Goal: Task Accomplishment & Management: Use online tool/utility

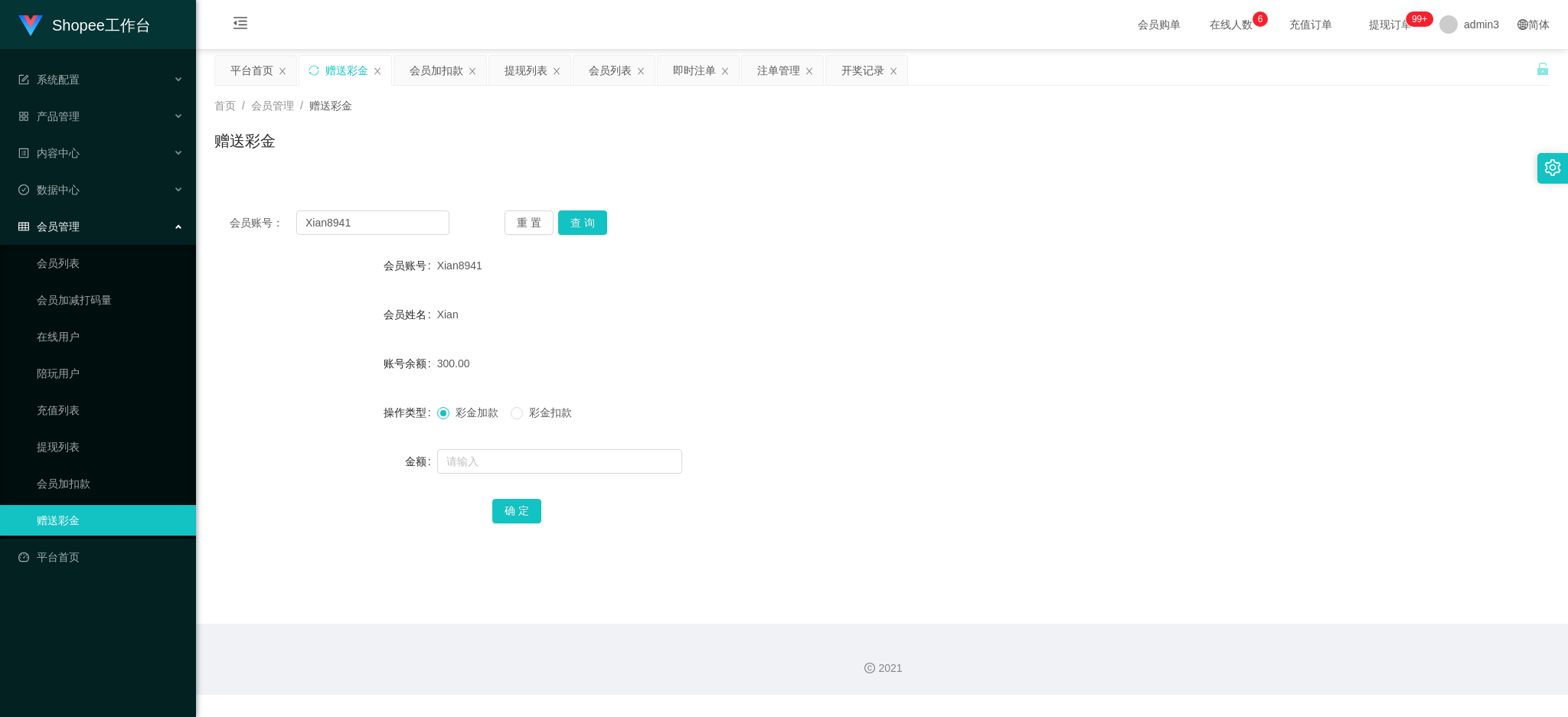
click at [322, 226] on input "Xian8941" at bounding box center [373, 222] width 153 height 24
type input "vivianthong7"
click at [606, 218] on div "重 置 查 询" at bounding box center [615, 222] width 220 height 24
click at [591, 217] on button "查 询" at bounding box center [582, 222] width 49 height 24
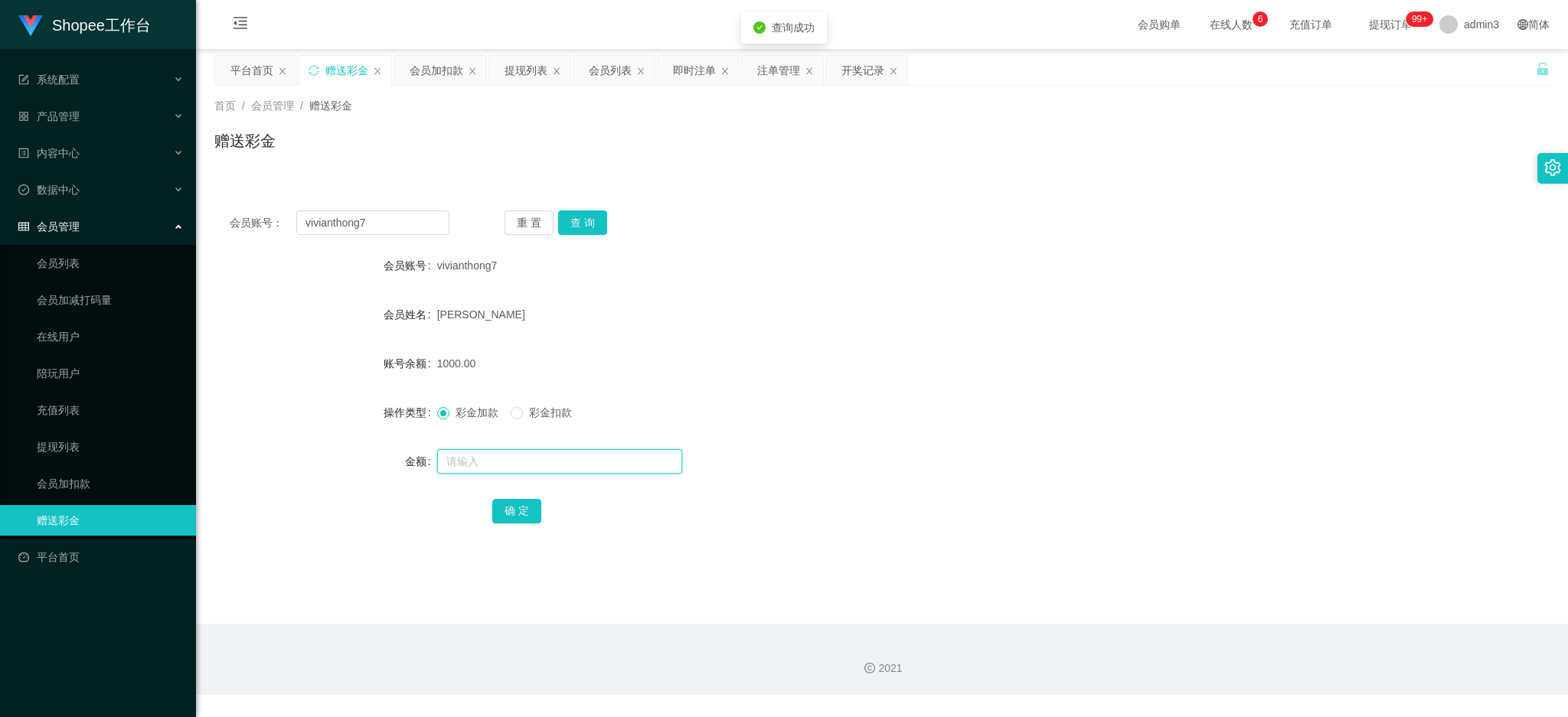
click at [528, 460] on input "text" at bounding box center [560, 461] width 245 height 24
type input "300"
click at [516, 506] on button "确 定" at bounding box center [517, 511] width 49 height 24
click at [441, 424] on div "彩金加款 彩金扣款" at bounding box center [827, 412] width 779 height 30
click at [521, 75] on div "提现列表" at bounding box center [526, 70] width 43 height 29
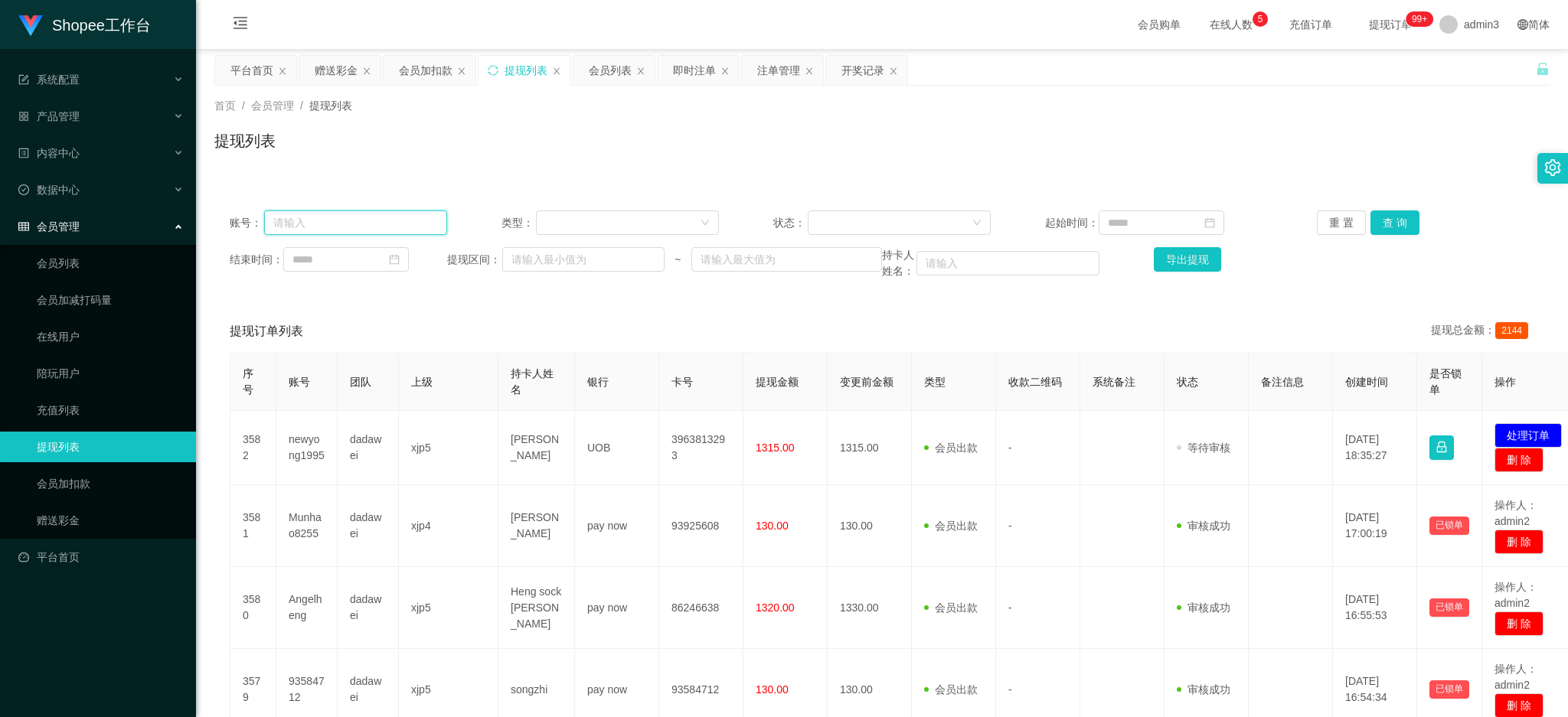
click at [394, 227] on input "text" at bounding box center [356, 222] width 183 height 24
paste input "newyong1995"
click at [1390, 220] on button "查 询" at bounding box center [1395, 222] width 49 height 24
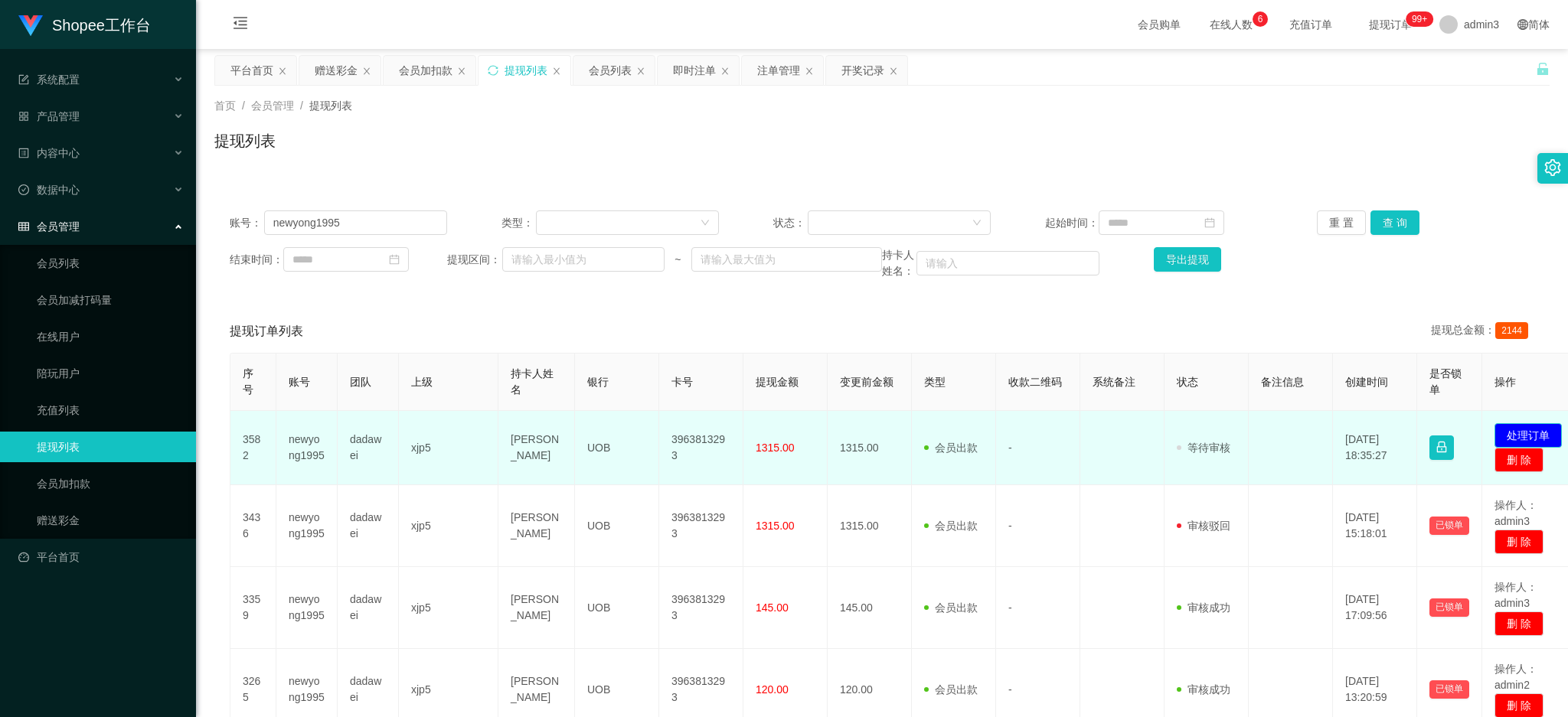
click at [1534, 434] on button "处理订单" at bounding box center [1528, 435] width 67 height 24
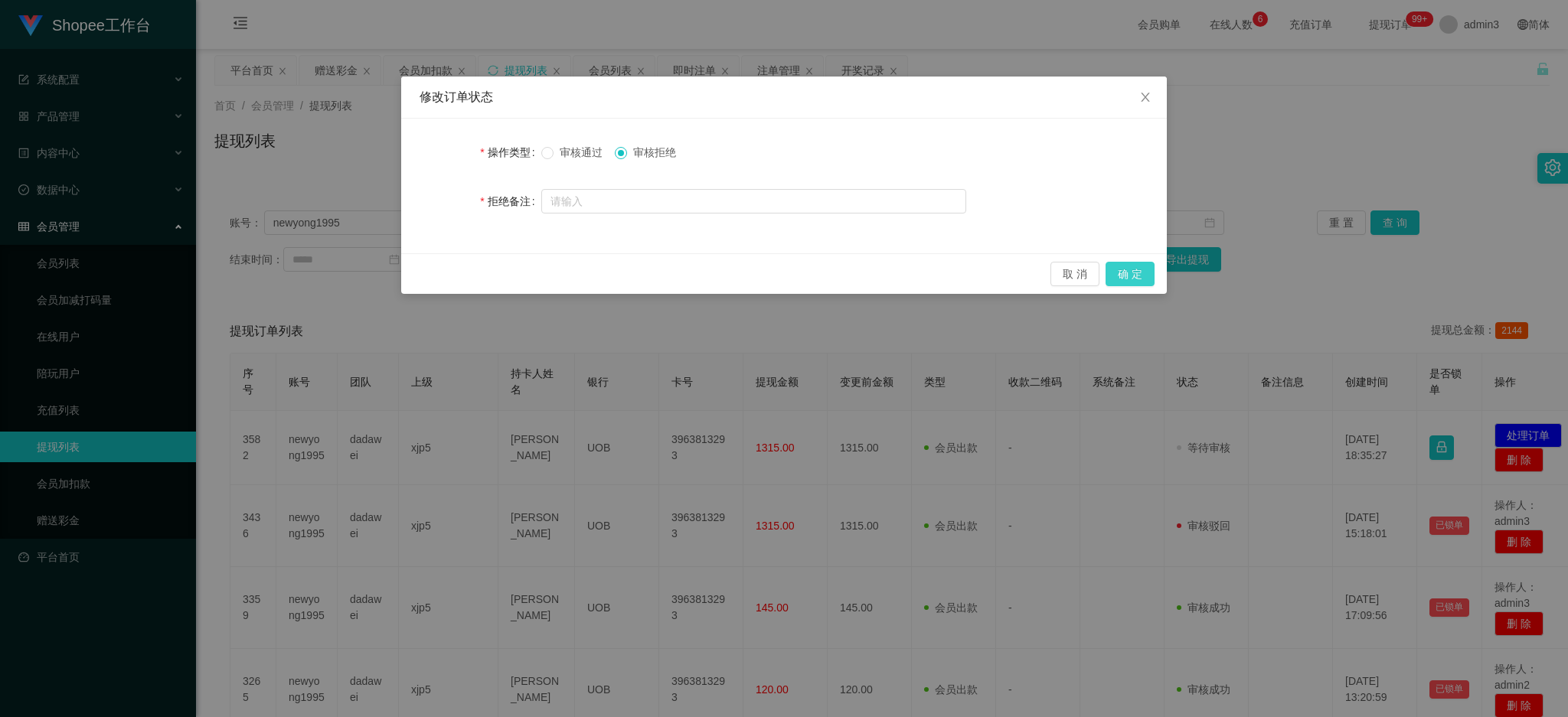
click at [1132, 276] on button "确 定" at bounding box center [1130, 274] width 49 height 24
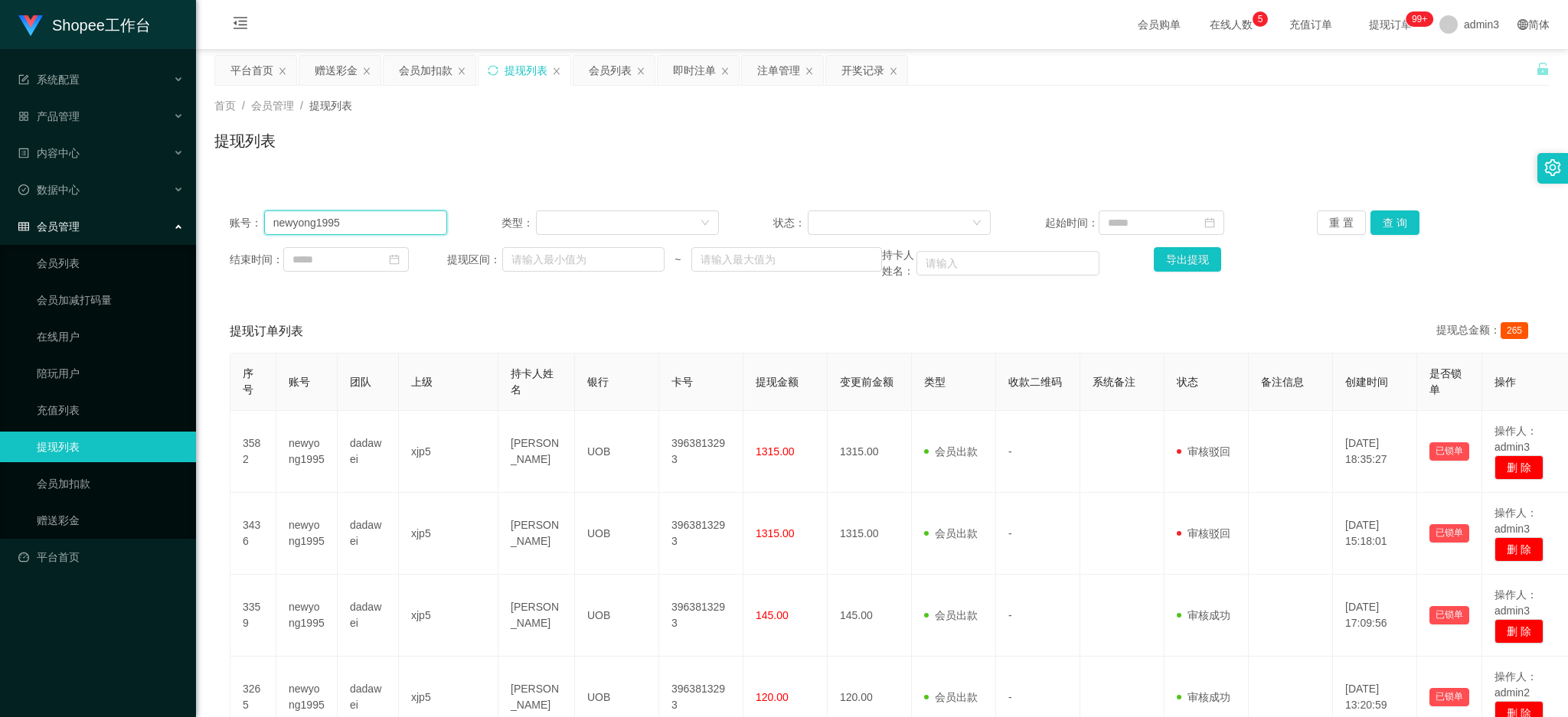
click at [382, 222] on input "newyong1995" at bounding box center [356, 222] width 183 height 24
paste input "xiiaowei"
click at [1378, 228] on button "查 询" at bounding box center [1395, 222] width 49 height 24
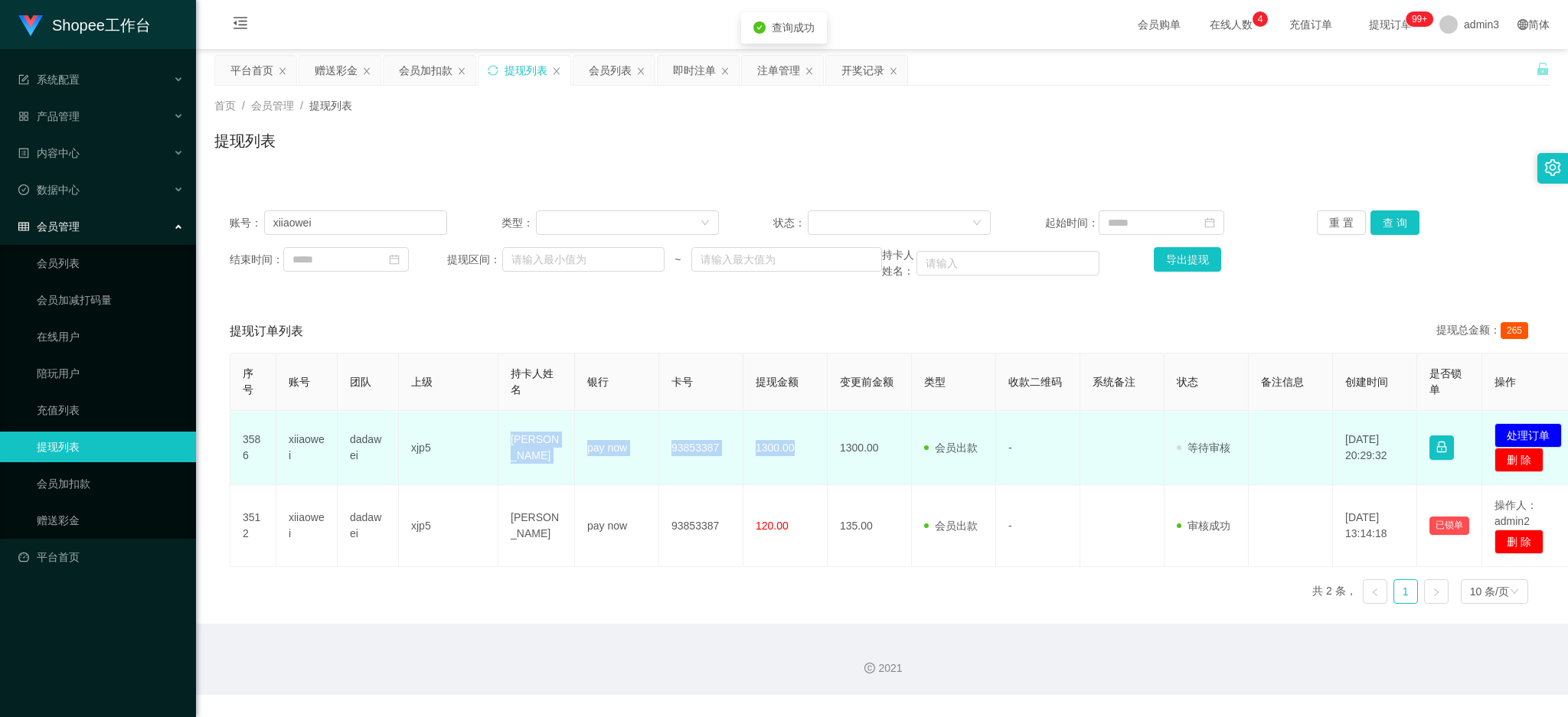
drag, startPoint x: 500, startPoint y: 435, endPoint x: 815, endPoint y: 475, distance: 317.5
click at [815, 475] on tr "3586 xiiaowei dadawei xjp5 koh kah wei pay now 93853387 1300.00 1300.00 会员出款 人工…" at bounding box center [907, 448] width 1354 height 74
copy tr "koh kah wei pay now 93853387 1300.00"
click at [1520, 430] on button "处理订单" at bounding box center [1528, 435] width 67 height 24
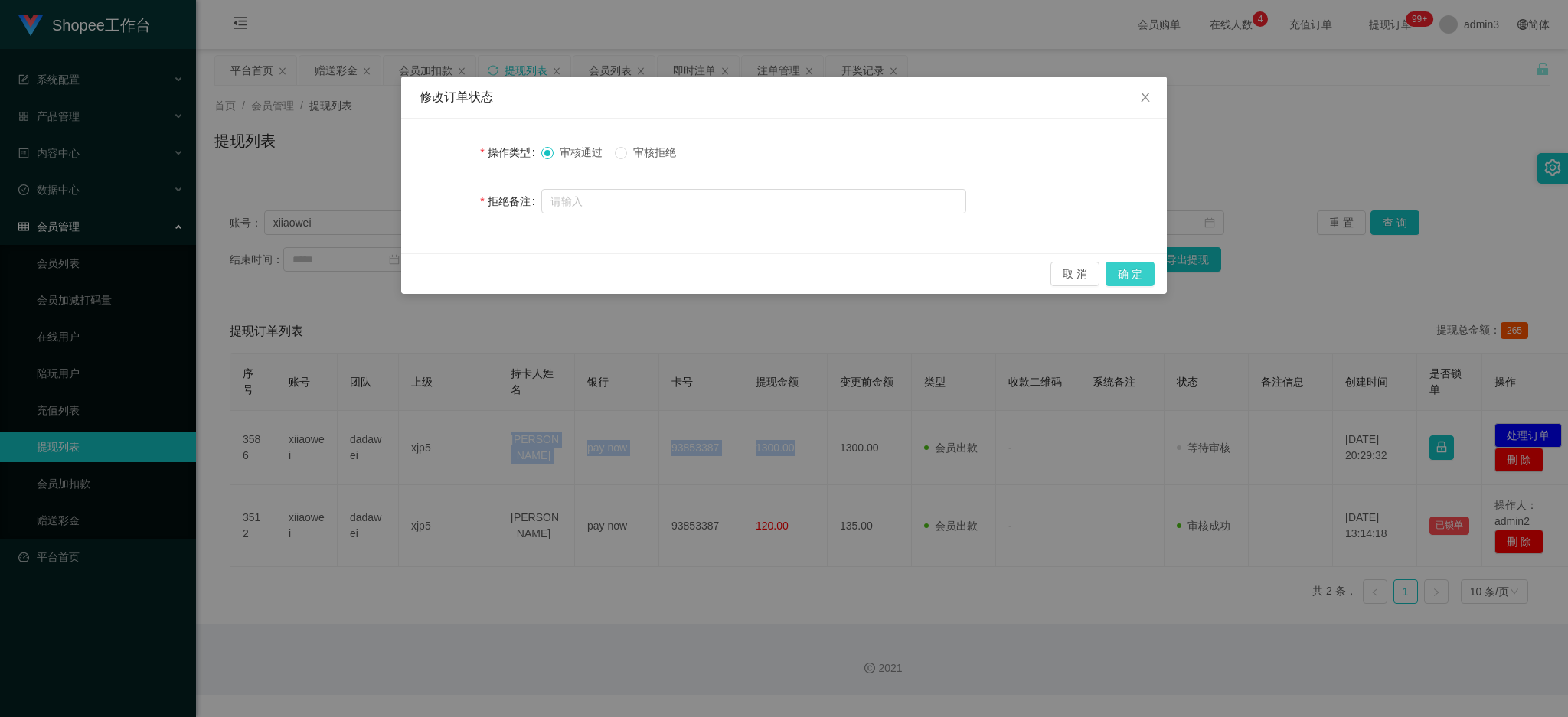
click at [1131, 272] on button "确 定" at bounding box center [1130, 274] width 49 height 24
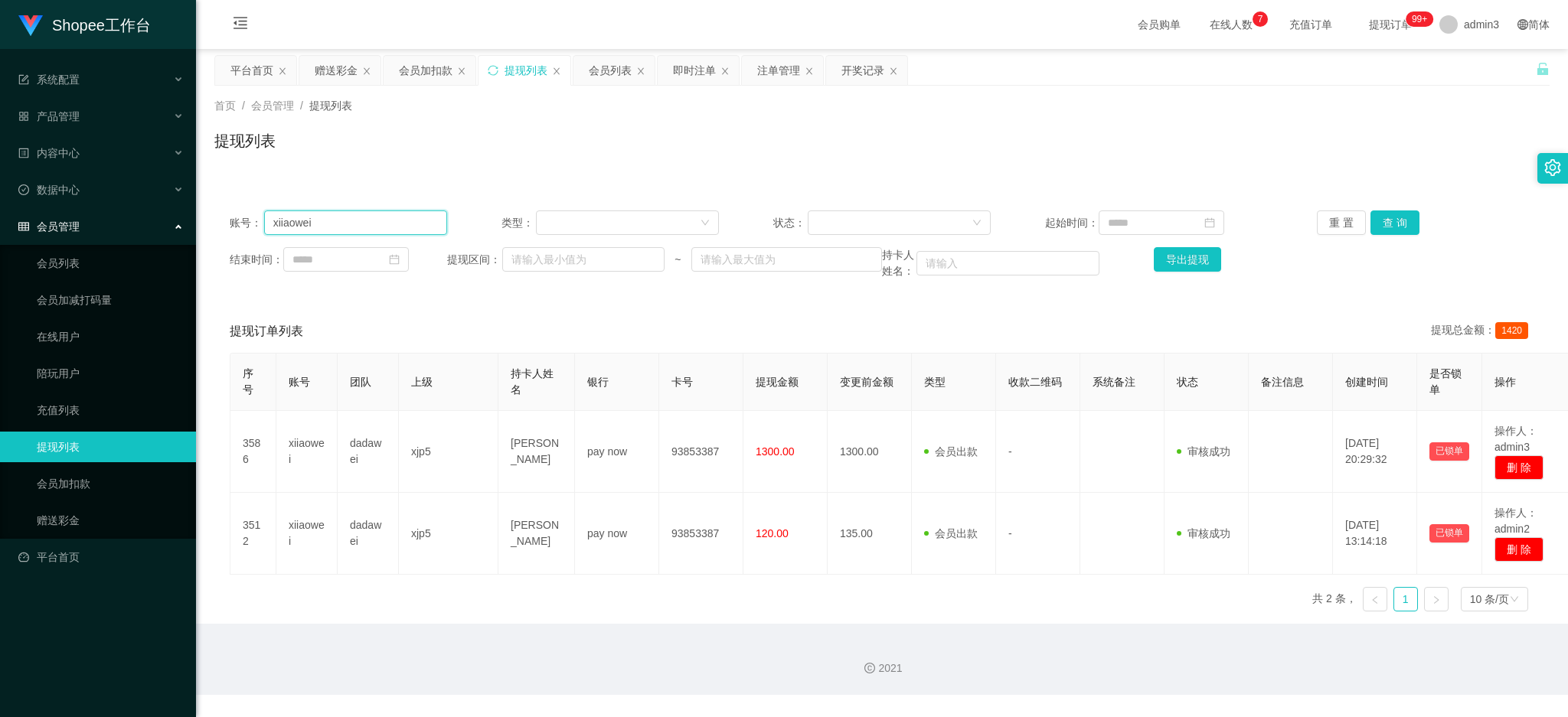
click at [389, 225] on input "xiiaowei" at bounding box center [356, 222] width 183 height 24
paste input "Fel12345"
type input "Fel12345"
click at [1392, 226] on button "查 询" at bounding box center [1395, 222] width 49 height 24
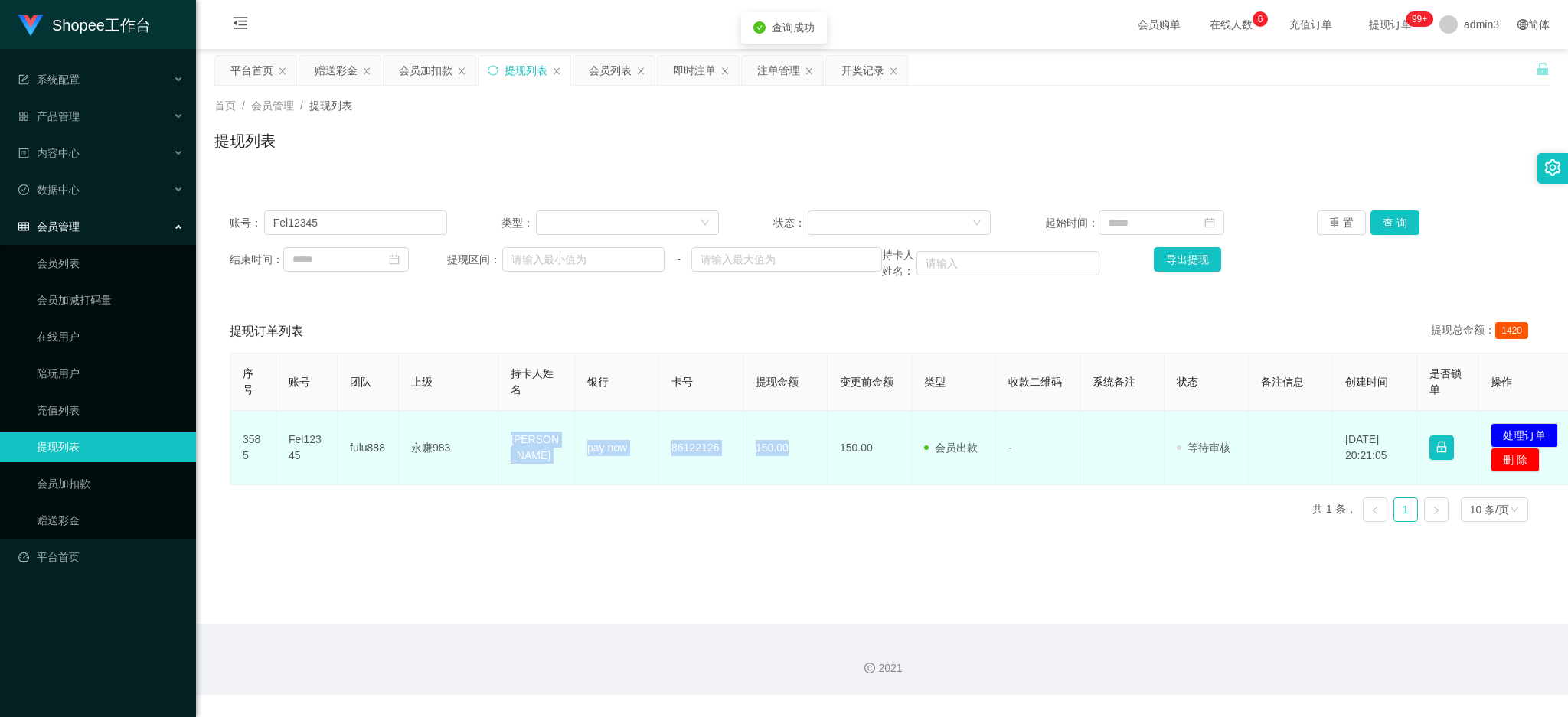
drag, startPoint x: 507, startPoint y: 428, endPoint x: 798, endPoint y: 453, distance: 292.1
click at [798, 453] on tr "3585 Fel12345 fulu888 永赚983 [PERSON_NAME] pay now 86122126 150.00 150.00 会员出款 人…" at bounding box center [905, 448] width 1350 height 74
copy tr "[PERSON_NAME] pay now 86122126 150.00"
click at [1545, 427] on button "处理订单" at bounding box center [1524, 435] width 67 height 24
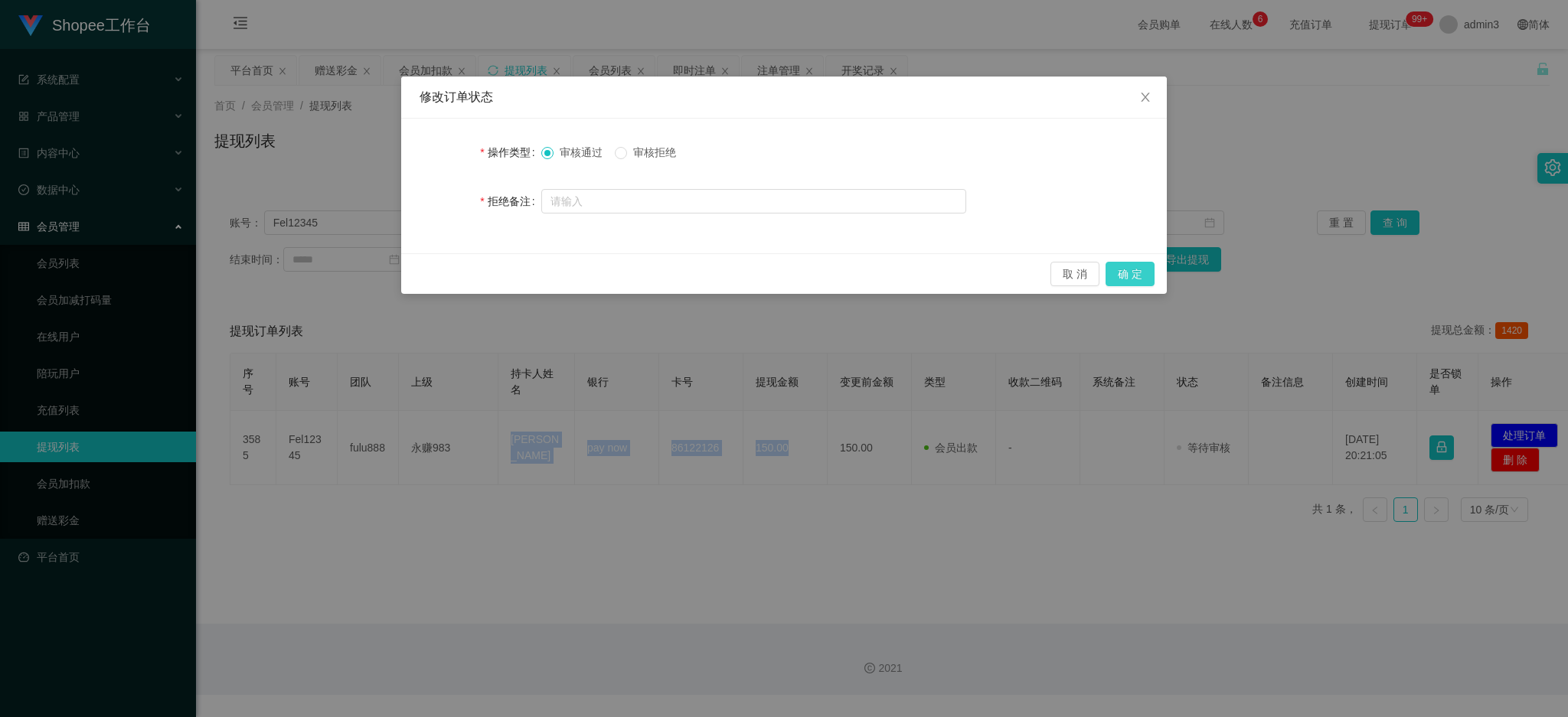
click at [1150, 277] on button "确 定" at bounding box center [1130, 274] width 49 height 24
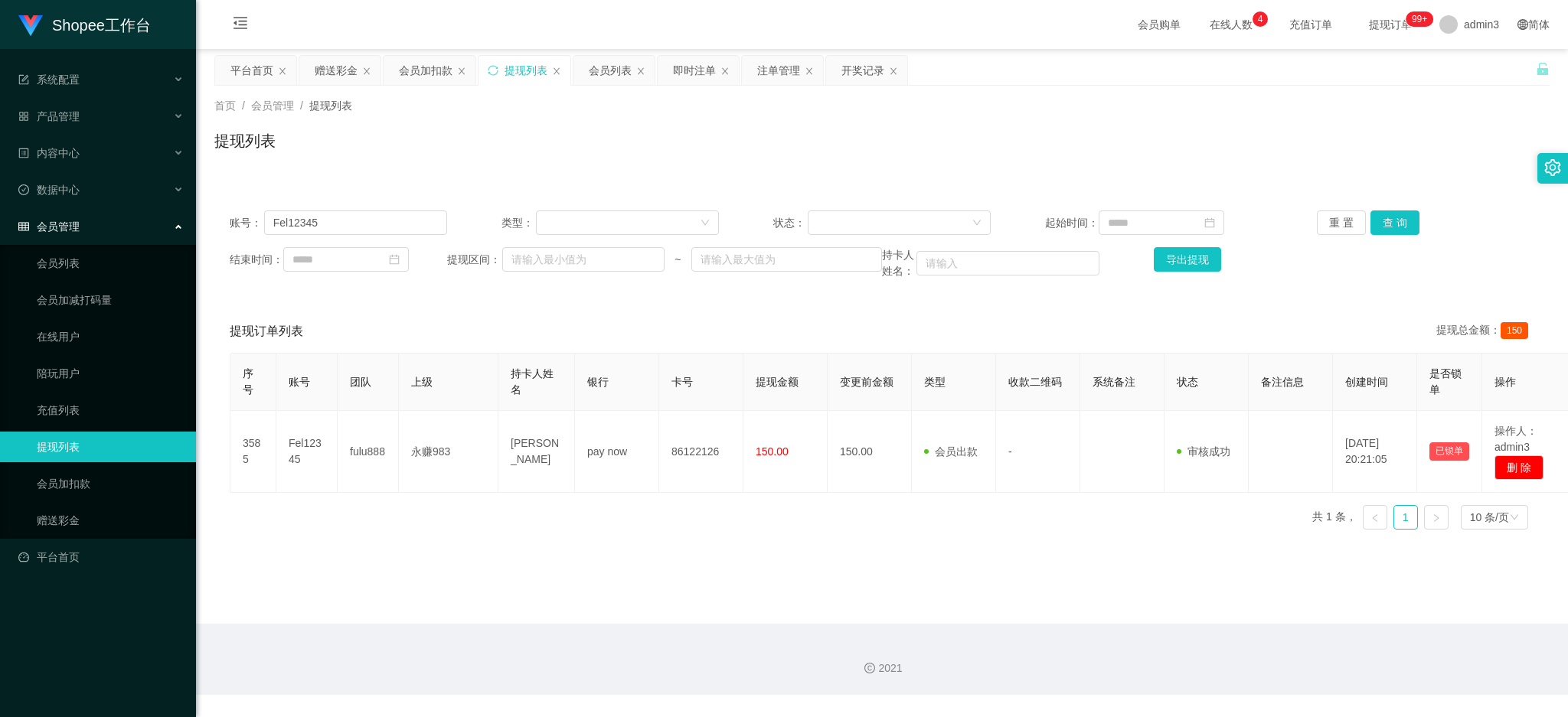
click at [523, 634] on div "2021" at bounding box center [882, 659] width 1372 height 71
click at [338, 71] on div "赠送彩金" at bounding box center [336, 70] width 43 height 29
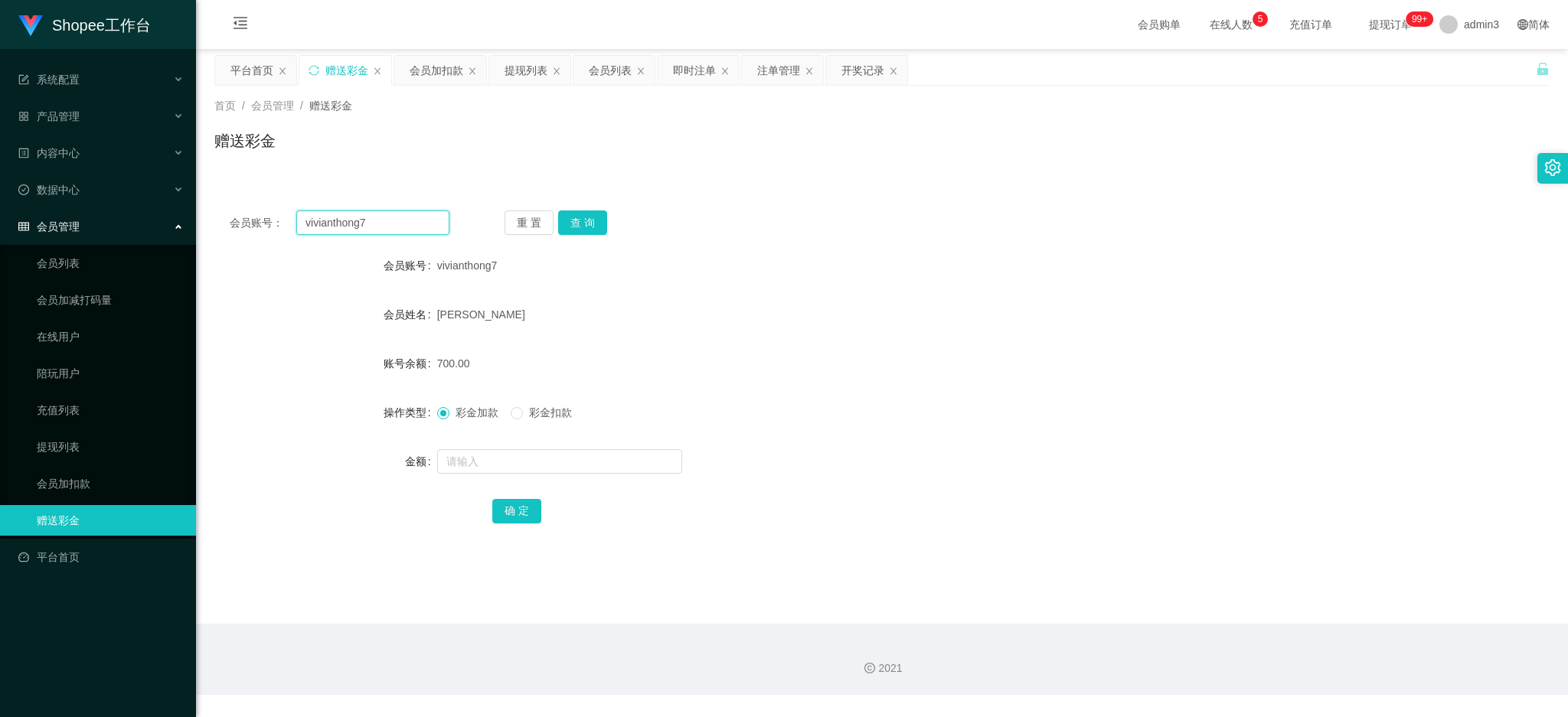
click at [386, 232] on input "vivianthong7" at bounding box center [373, 222] width 153 height 24
paste input "[PERSON_NAME]"
type input "[PERSON_NAME]"
click at [584, 229] on button "查 询" at bounding box center [582, 222] width 49 height 24
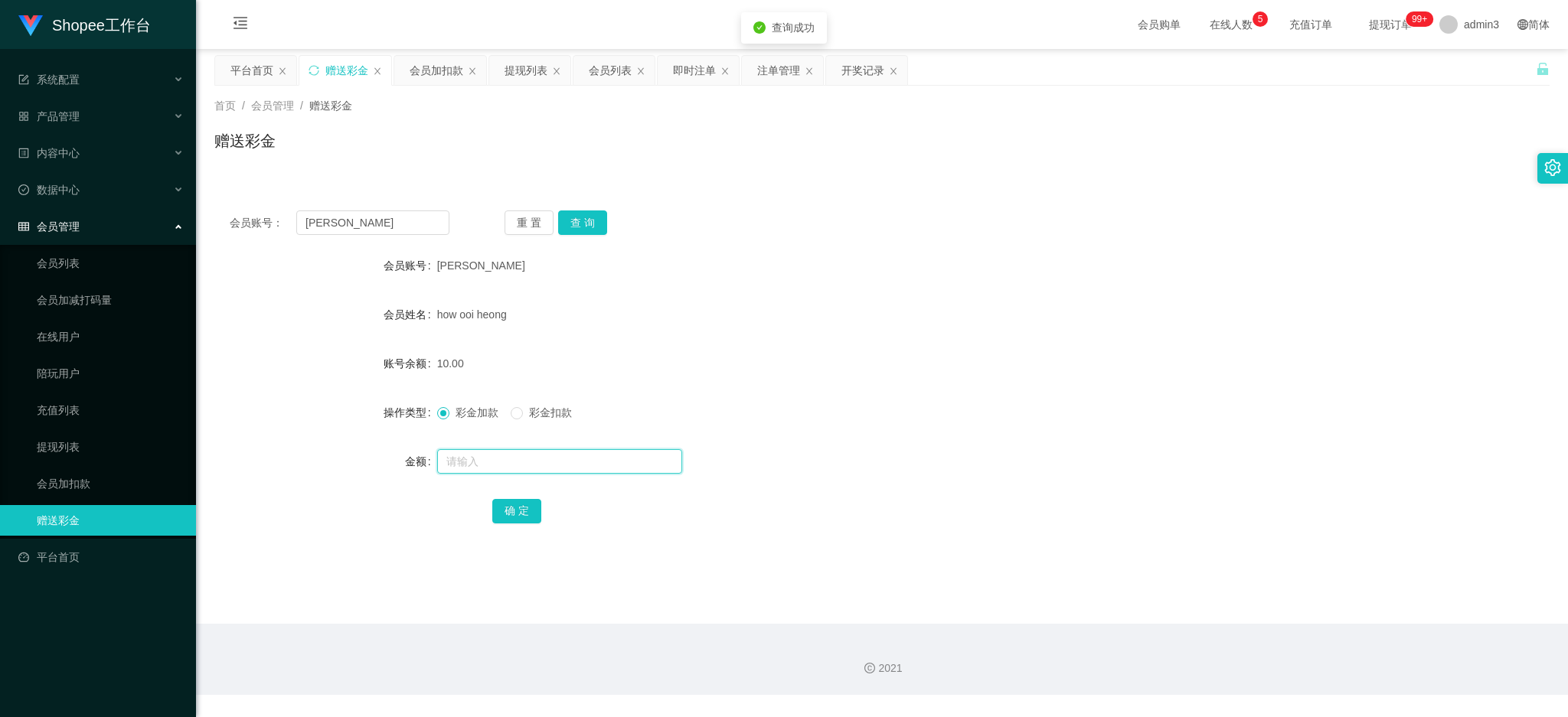
click at [608, 472] on input "text" at bounding box center [560, 461] width 245 height 24
type input "100"
click at [505, 515] on button "确 定" at bounding box center [517, 511] width 49 height 24
